Goal: Navigation & Orientation: Go to known website

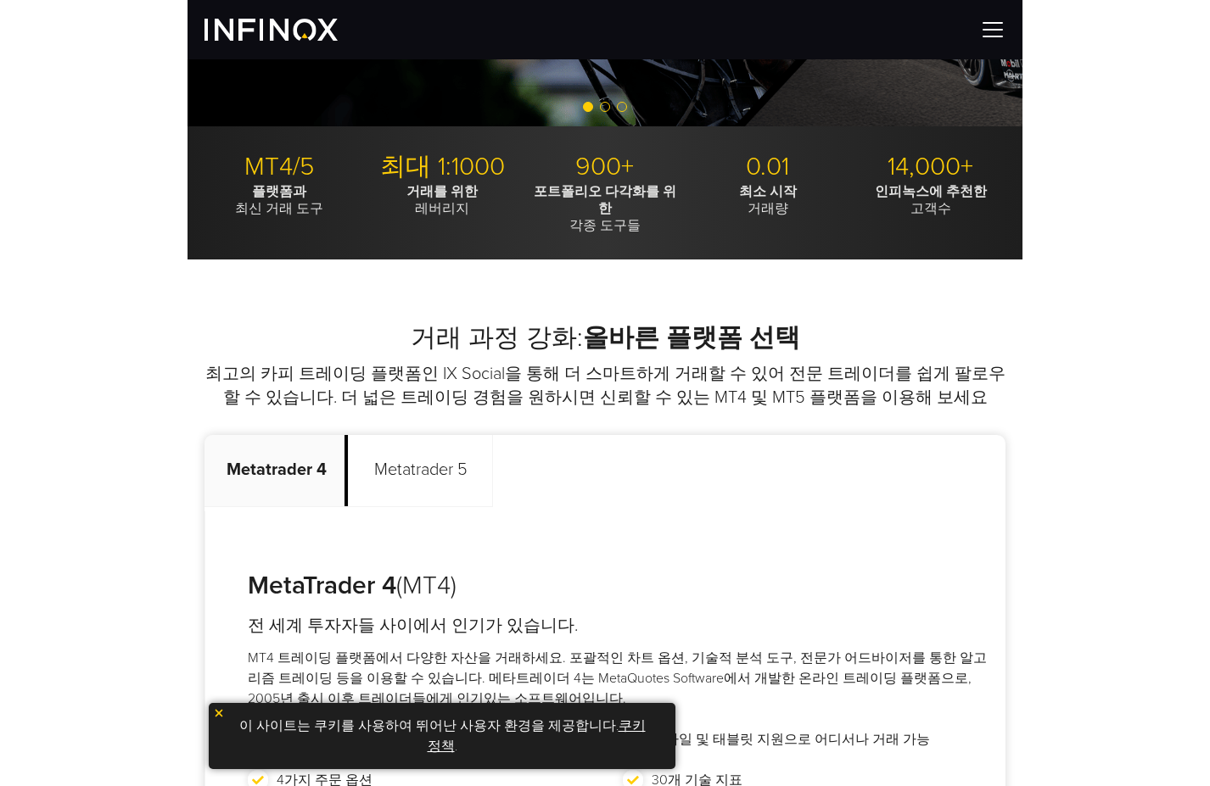
scroll to position [424, 0]
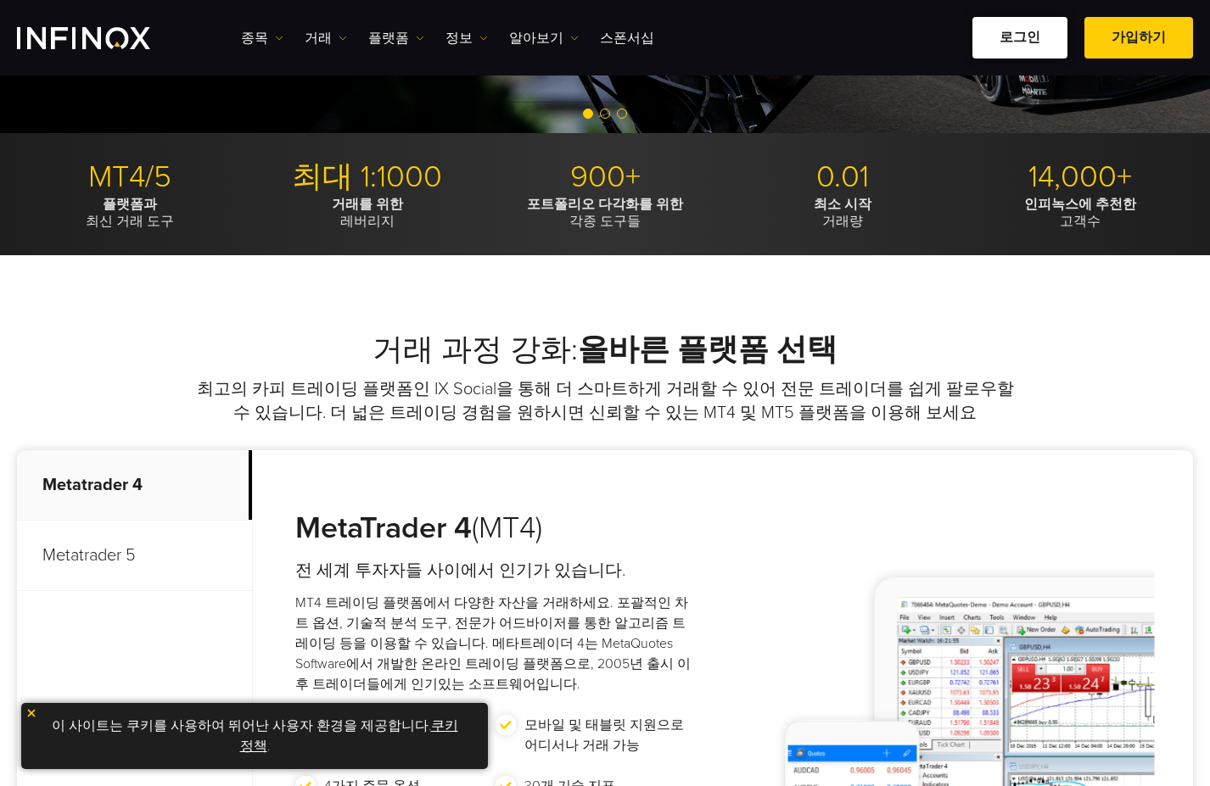
click at [834, 30] on link "로그인" at bounding box center [1019, 38] width 95 height 42
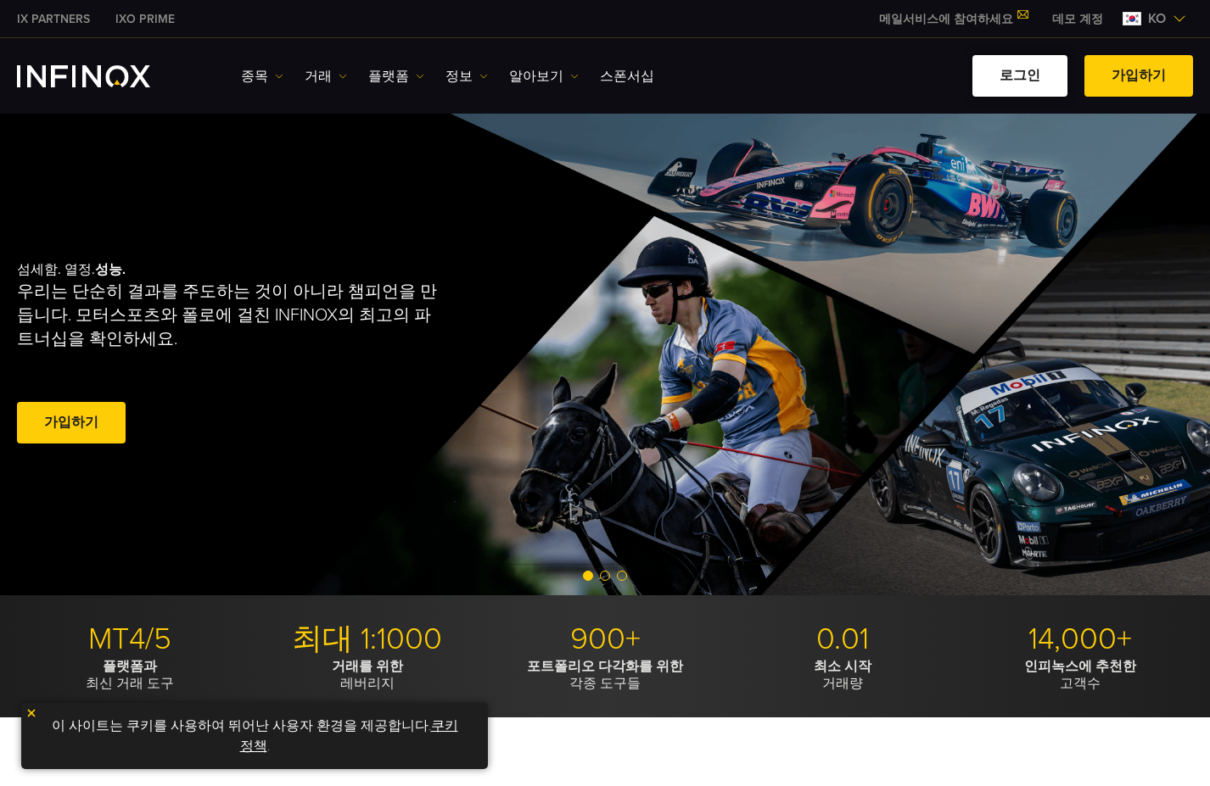
click at [1016, 66] on link "로그인" at bounding box center [1019, 76] width 95 height 42
